Goal: Task Accomplishment & Management: Use online tool/utility

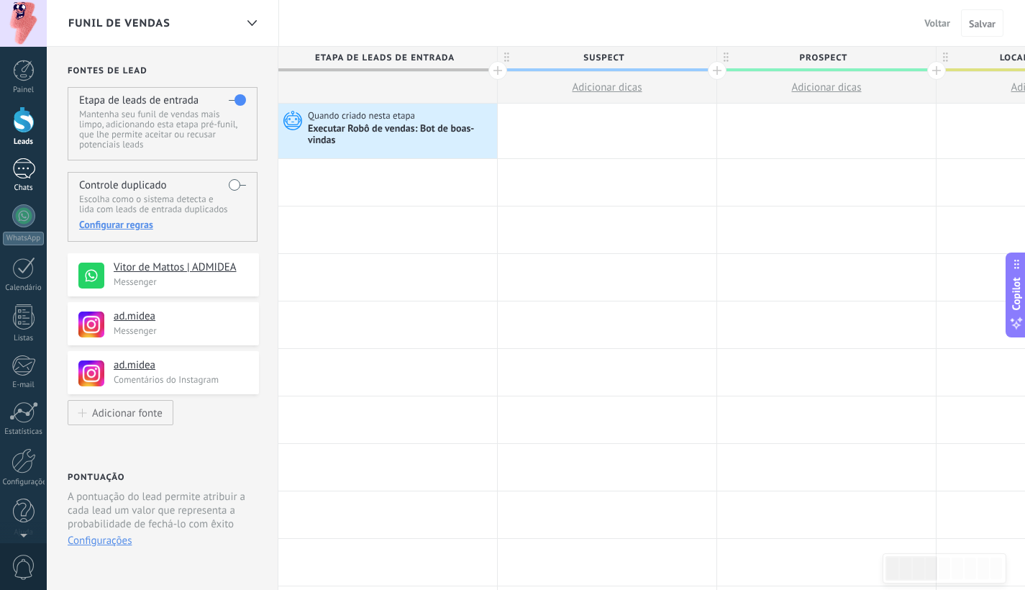
click at [26, 180] on link "Chats" at bounding box center [23, 175] width 47 height 35
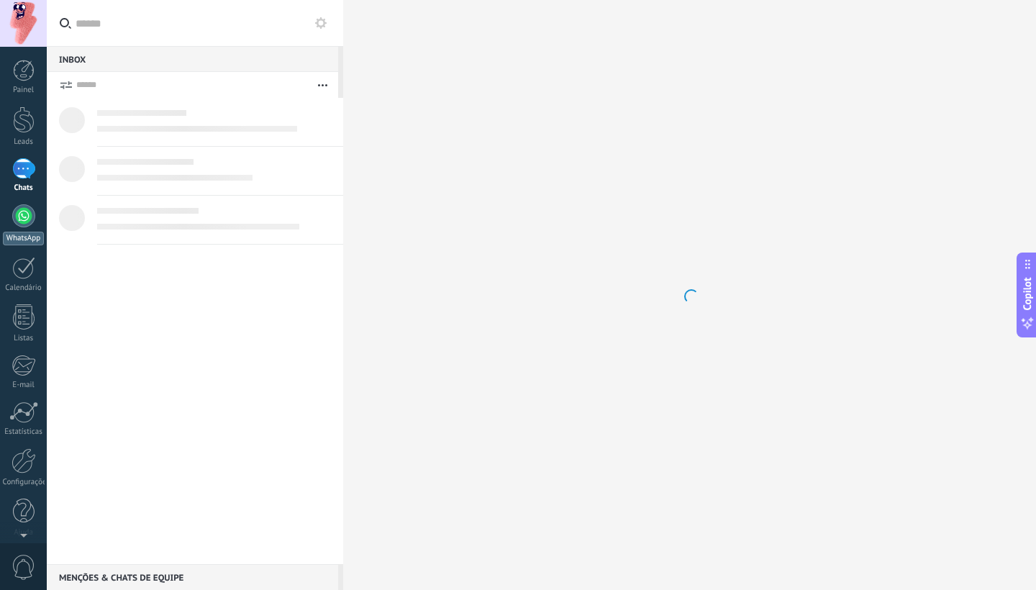
click at [25, 218] on div at bounding box center [23, 215] width 23 height 23
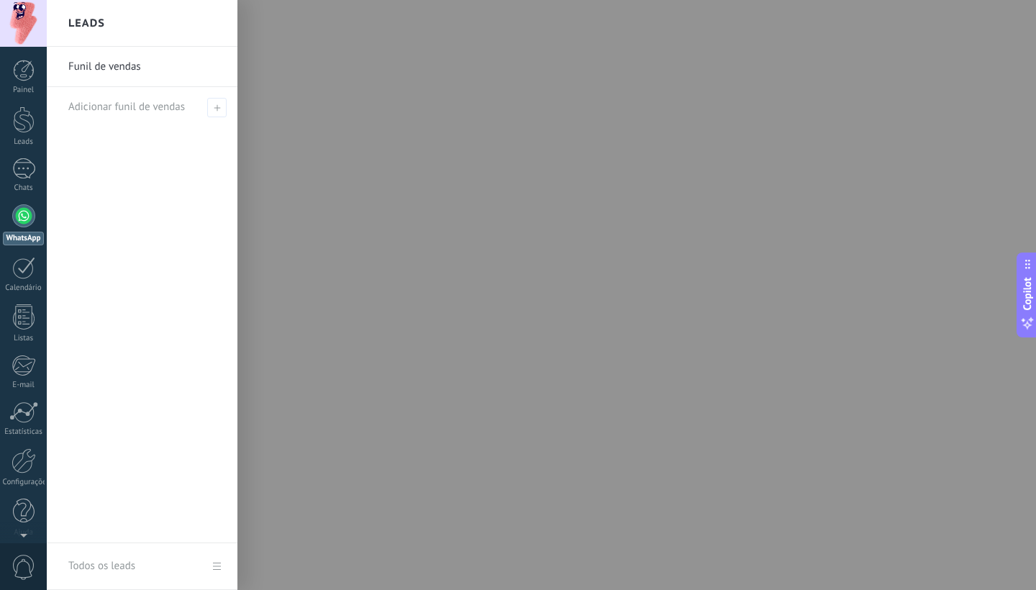
click at [387, 239] on div at bounding box center [565, 295] width 1036 height 590
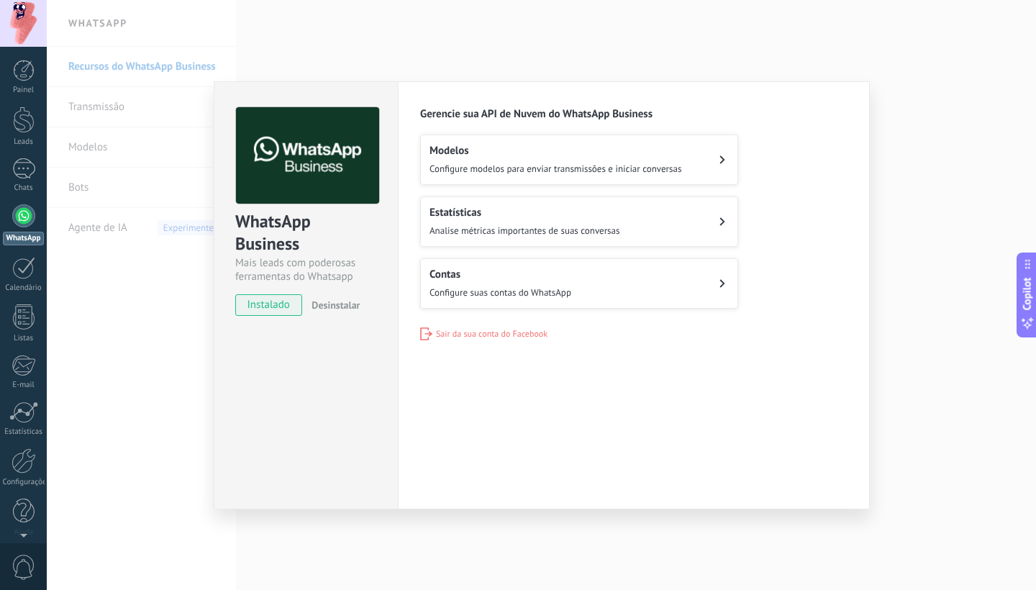
click at [626, 278] on button "Contas Configure suas contas do WhatsApp" at bounding box center [579, 283] width 318 height 50
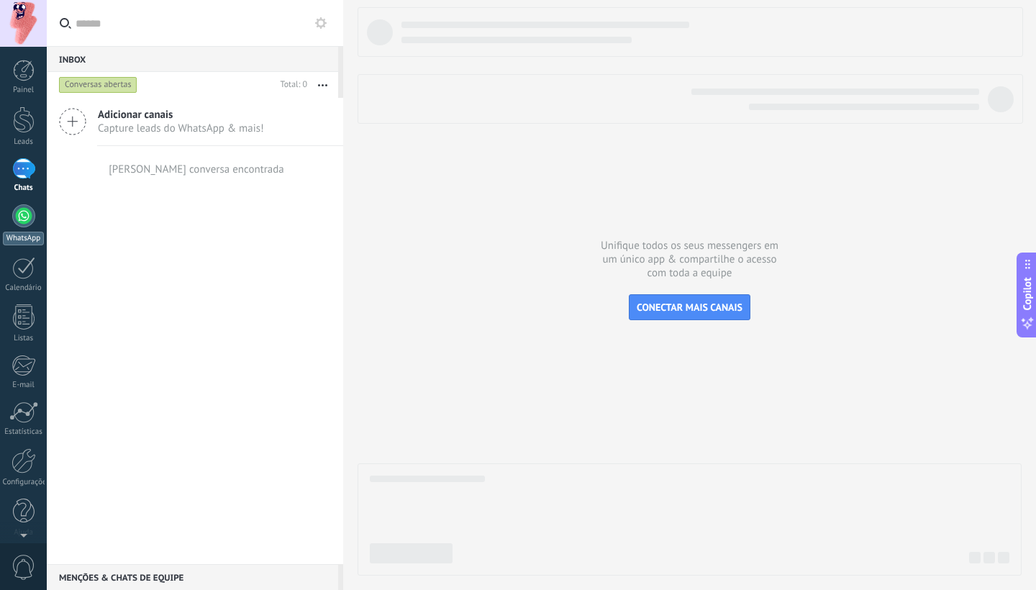
click at [27, 219] on div at bounding box center [23, 215] width 23 height 23
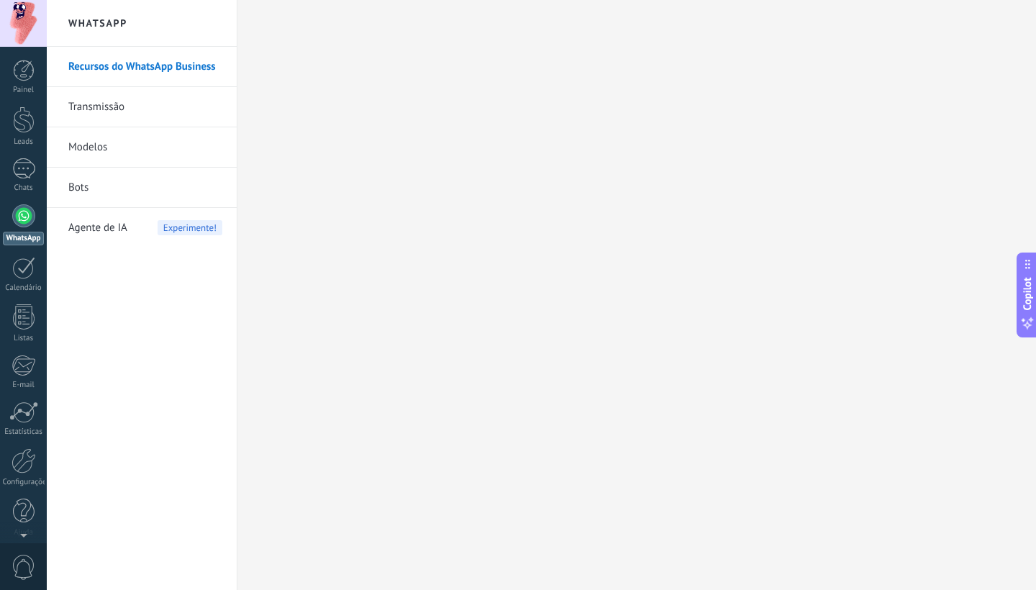
click at [170, 65] on link "Recursos do WhatsApp Business" at bounding box center [145, 67] width 154 height 40
click at [120, 111] on link "Transmissão" at bounding box center [145, 107] width 154 height 40
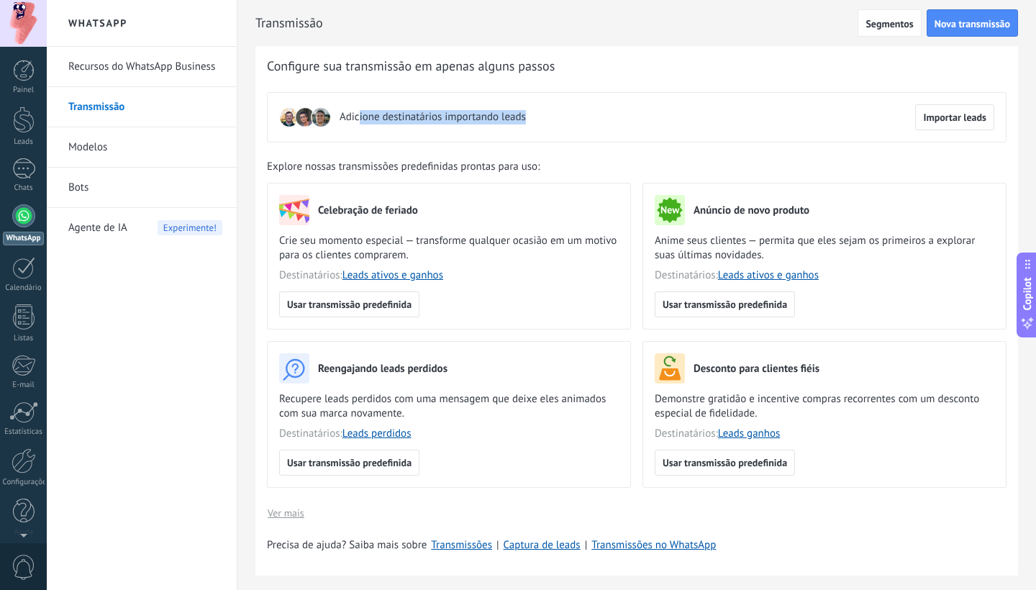
drag, startPoint x: 357, startPoint y: 114, endPoint x: 549, endPoint y: 117, distance: 192.0
click at [549, 117] on div "Adicione destinatários importando leads Importar leads" at bounding box center [636, 117] width 739 height 50
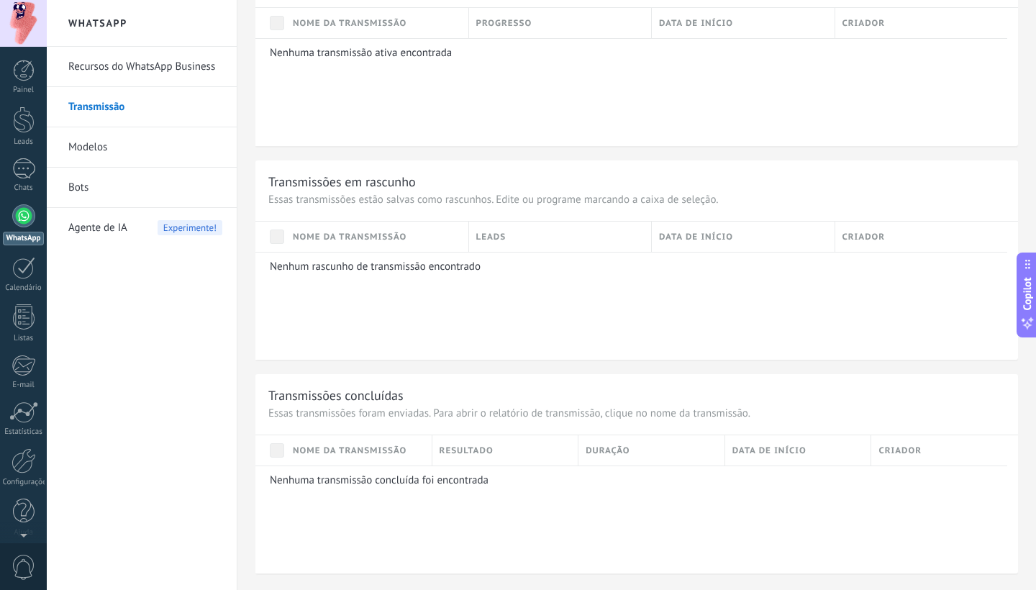
click at [127, 144] on link "Modelos" at bounding box center [145, 147] width 154 height 40
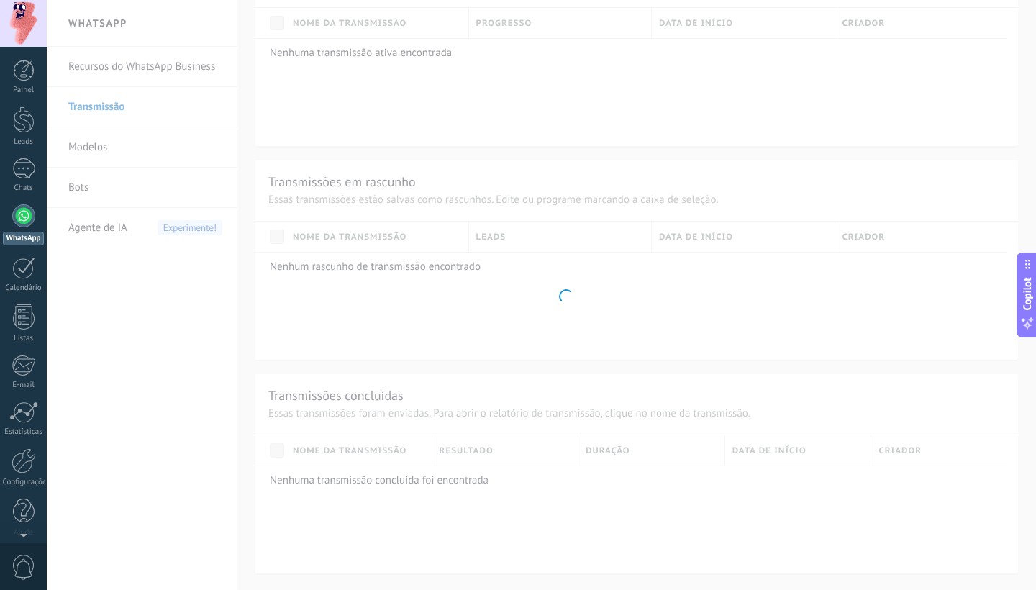
scroll to position [313, 0]
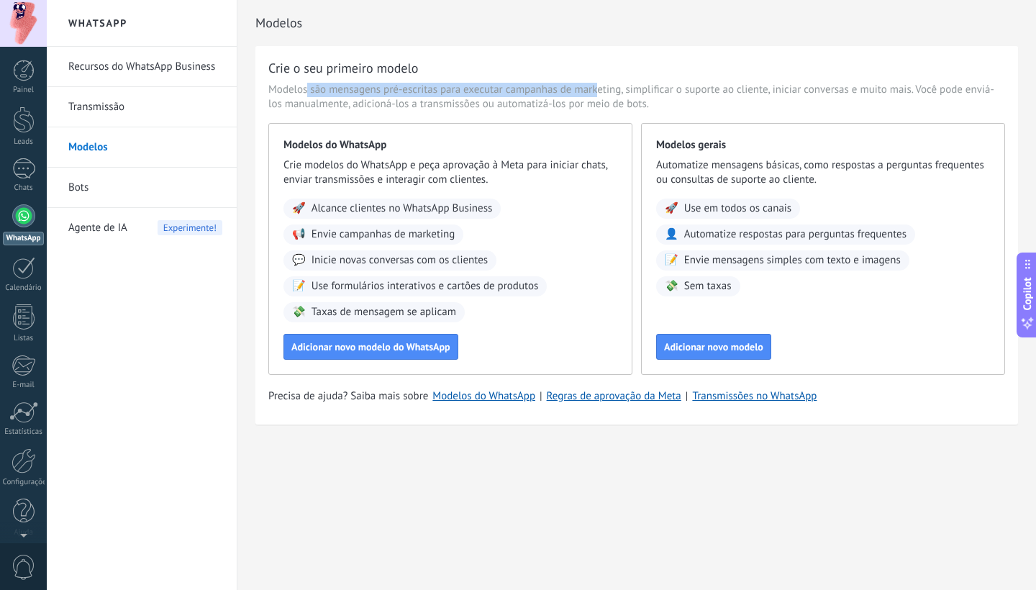
drag, startPoint x: 306, startPoint y: 81, endPoint x: 600, endPoint y: 86, distance: 294.2
click at [598, 85] on div "Crie o seu primeiro modelo Modelos são mensagens pré-escritas para executar cam…" at bounding box center [636, 235] width 762 height 378
